Goal: Navigation & Orientation: Find specific page/section

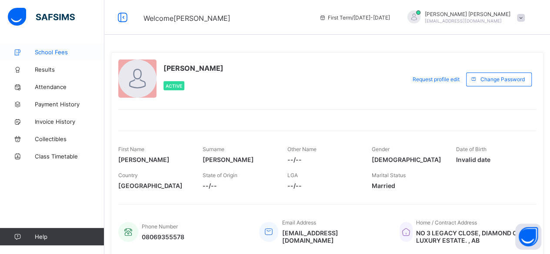
click at [51, 53] on span "School Fees" at bounding box center [70, 52] width 70 height 7
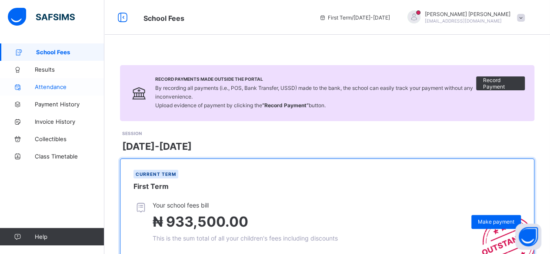
click at [46, 88] on span "Attendance" at bounding box center [70, 86] width 70 height 7
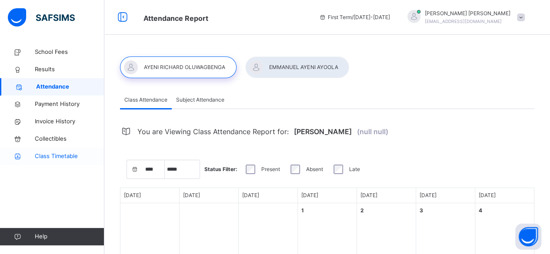
click at [43, 158] on span "Class Timetable" at bounding box center [70, 156] width 70 height 9
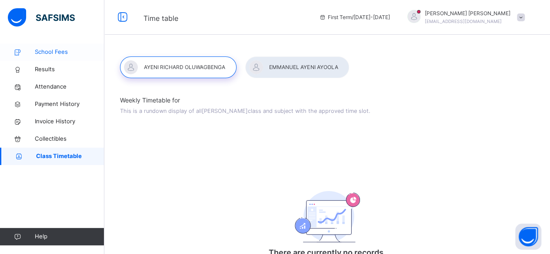
click at [57, 49] on span "School Fees" at bounding box center [70, 52] width 70 height 9
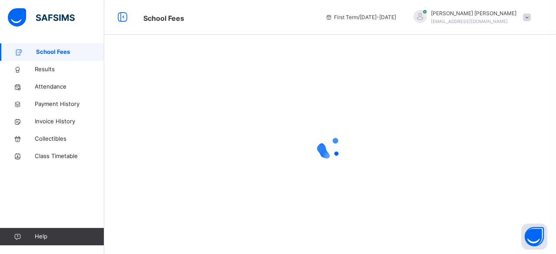
click at [528, 17] on span at bounding box center [527, 17] width 8 height 8
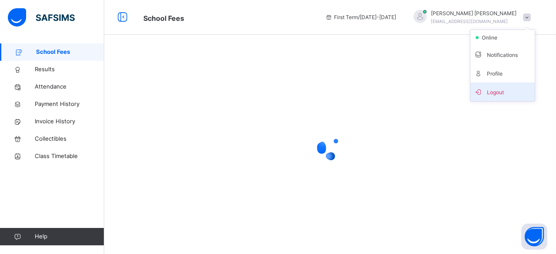
click at [495, 93] on span "Logout" at bounding box center [502, 92] width 57 height 12
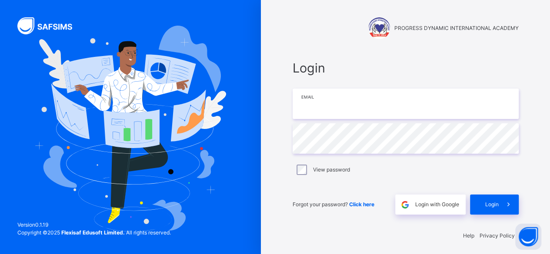
type input "**********"
